Goal: Information Seeking & Learning: Learn about a topic

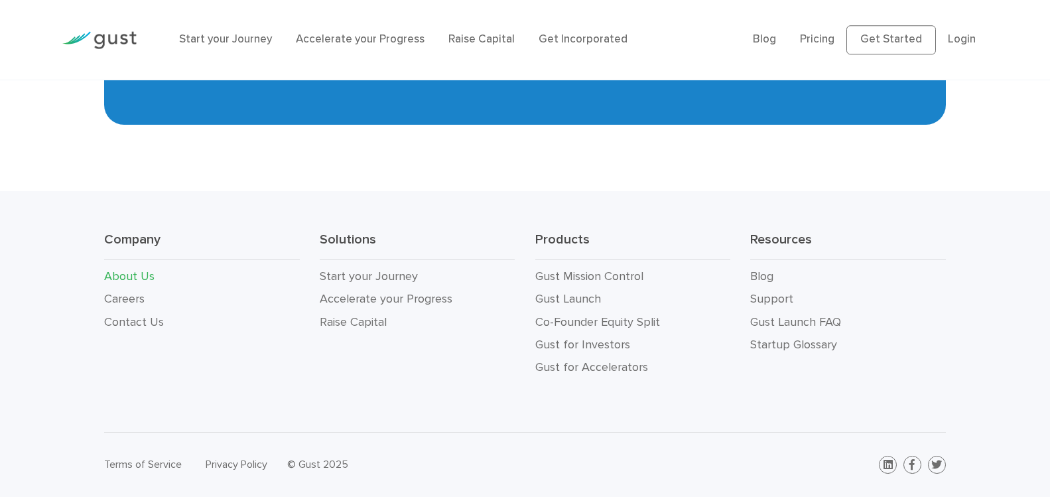
scroll to position [1563, 0]
click at [139, 292] on link "Careers" at bounding box center [124, 299] width 40 height 14
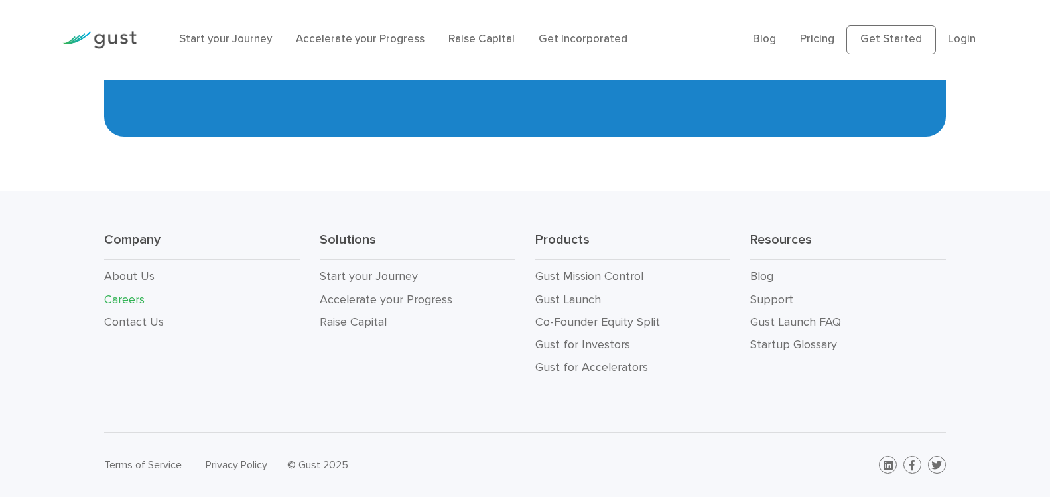
scroll to position [3518, 0]
click at [134, 269] on link "About Us" at bounding box center [129, 276] width 50 height 14
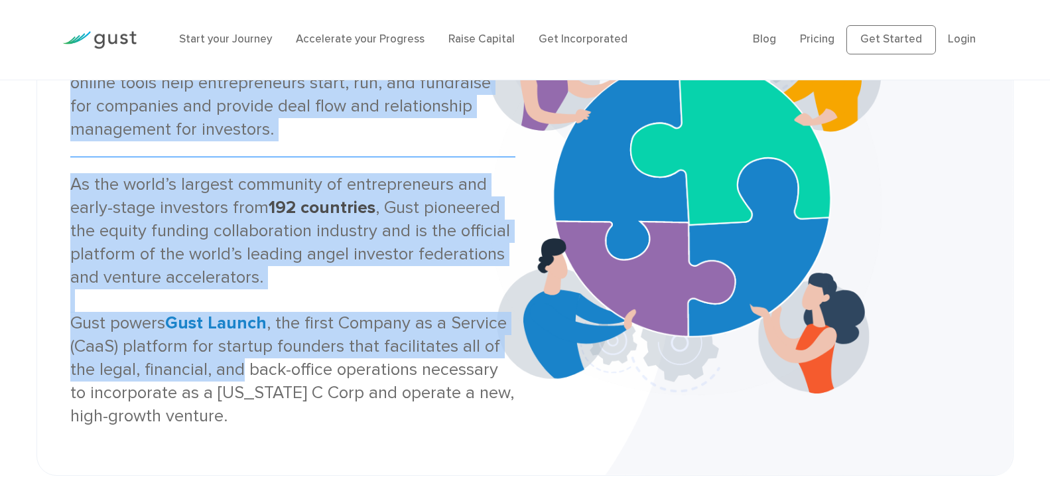
drag, startPoint x: 74, startPoint y: 203, endPoint x: 396, endPoint y: 394, distance: 374.2
click at [394, 395] on div "About Us Gust is the global SaaS platform for founding, operating, and investin…" at bounding box center [292, 197] width 465 height 459
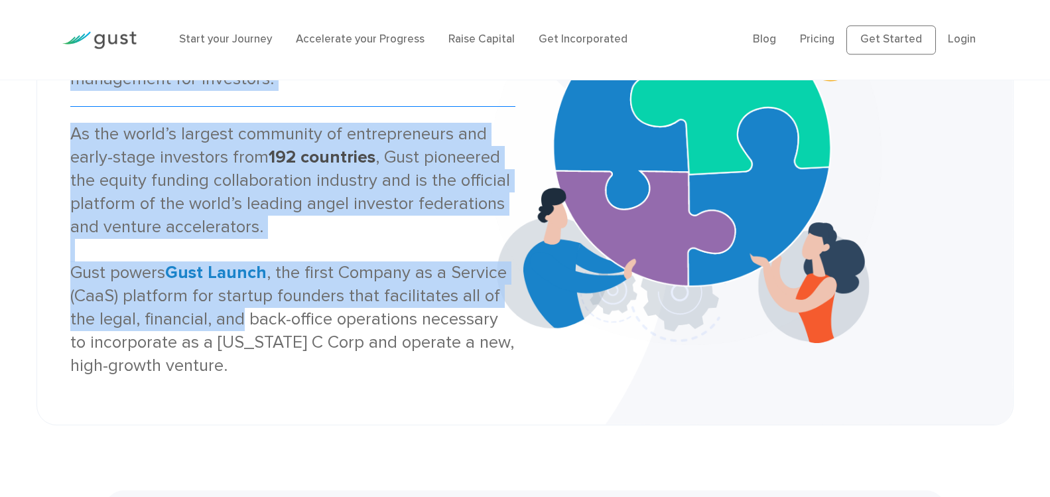
scroll to position [239, 0]
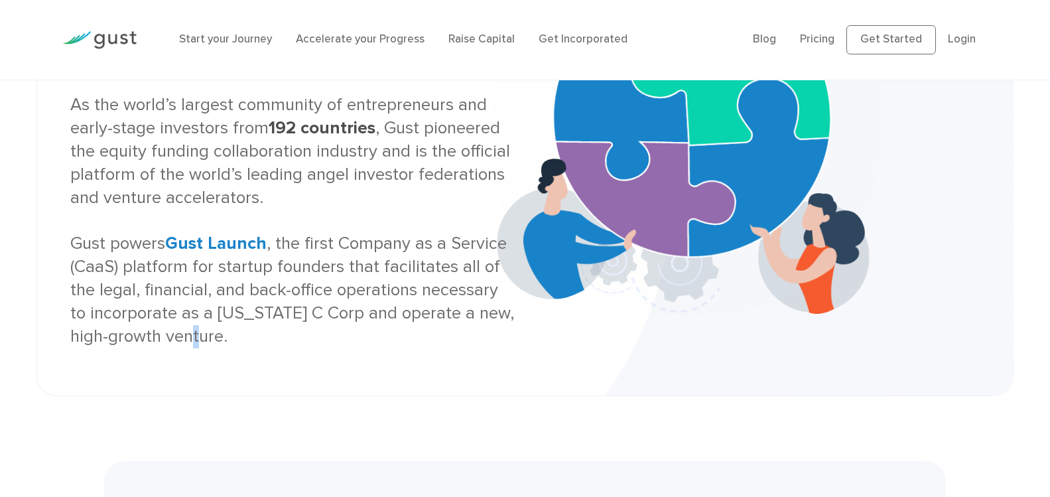
click at [446, 348] on div "As the world’s largest community of entrepreneurs and early-stage investors fro…" at bounding box center [292, 221] width 445 height 254
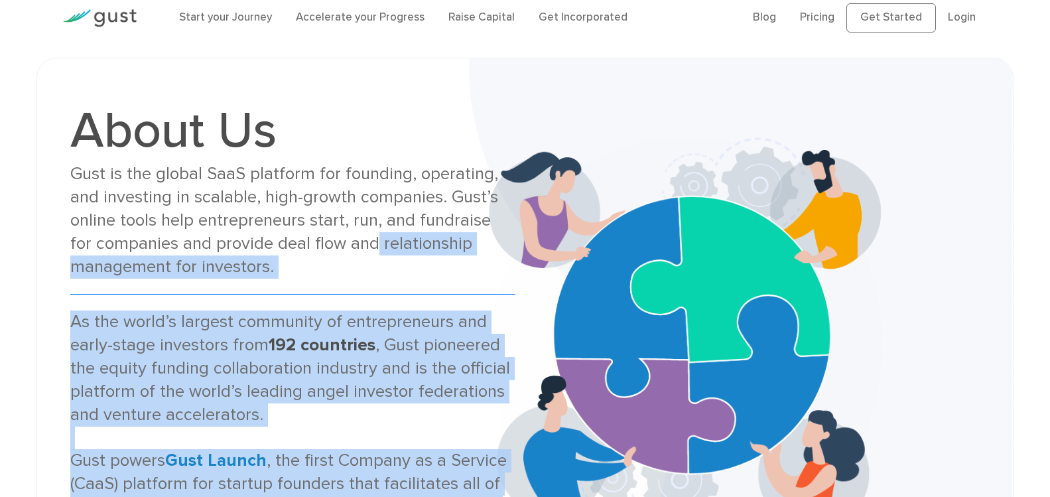
scroll to position [0, 0]
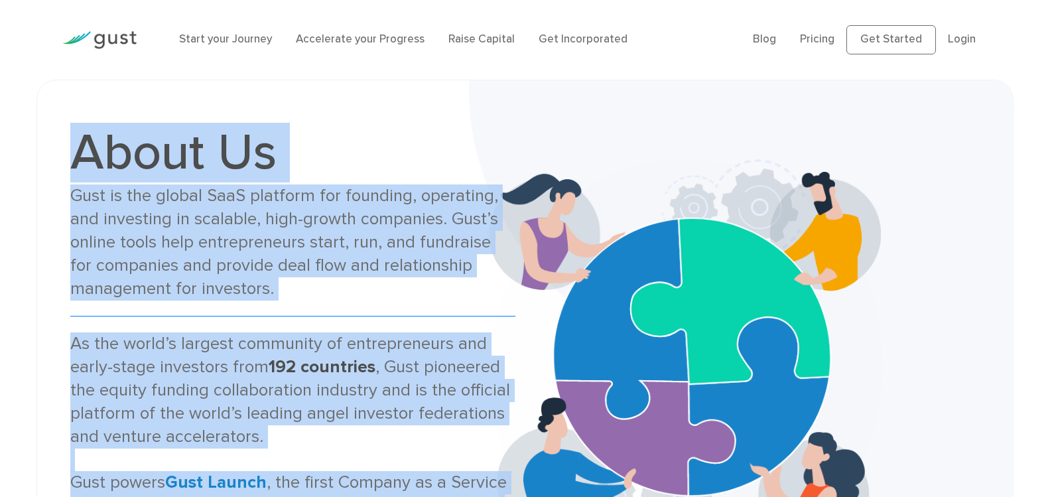
drag, startPoint x: 460, startPoint y: 381, endPoint x: 48, endPoint y: 126, distance: 483.9
click at [48, 126] on div "About Us Gust is the global SaaS platform for founding, operating, and investin…" at bounding box center [525, 357] width 978 height 555
copy div "About Us Gust is the global SaaS platform for founding, operating, and investin…"
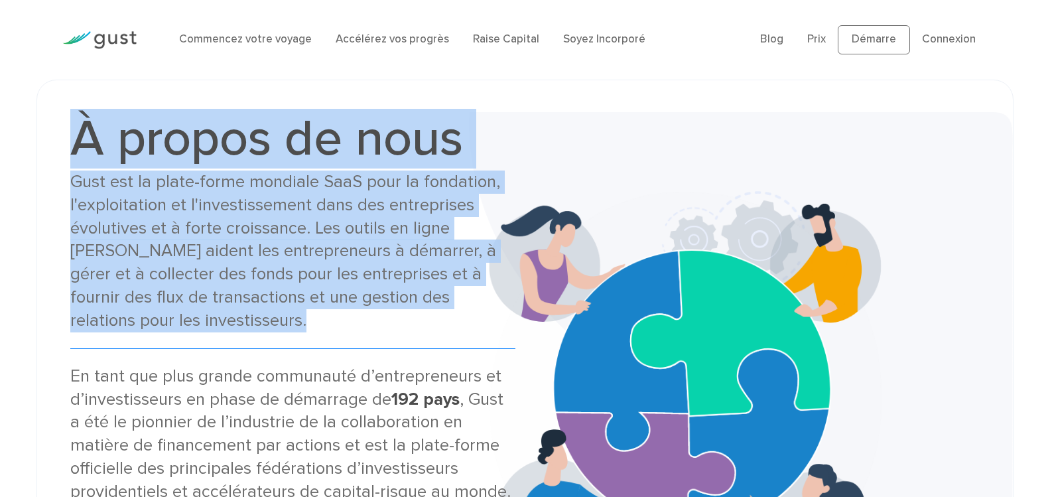
click at [285, 236] on div "Gust est la plate-forme mondiale SaaS pour la fondation, l'exploitation et l'in…" at bounding box center [292, 252] width 445 height 162
